Goal: Book appointment/travel/reservation

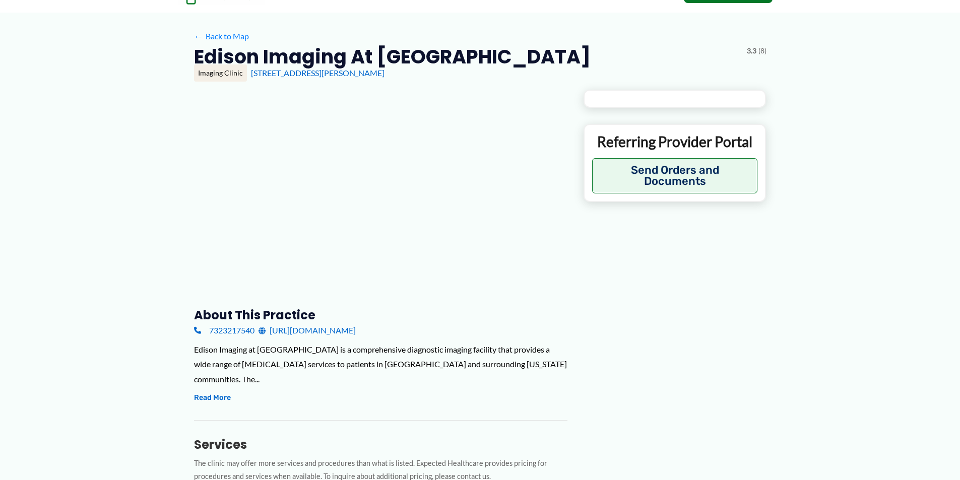
scroll to position [151, 0]
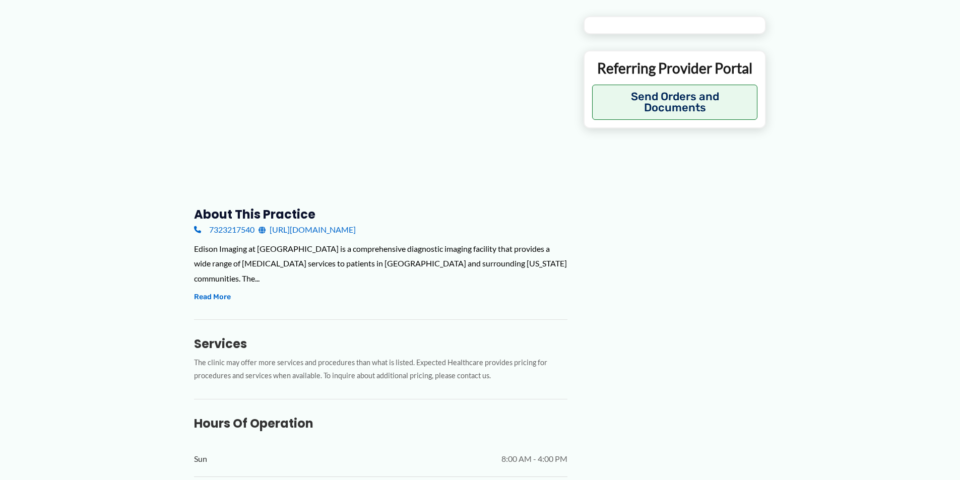
type input "**********"
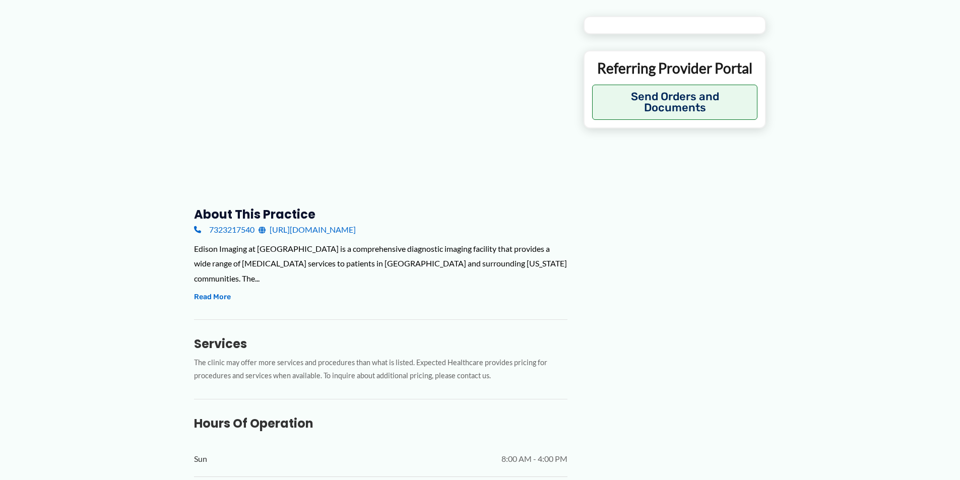
type input "**********"
type input "*"
